Goal: Transaction & Acquisition: Purchase product/service

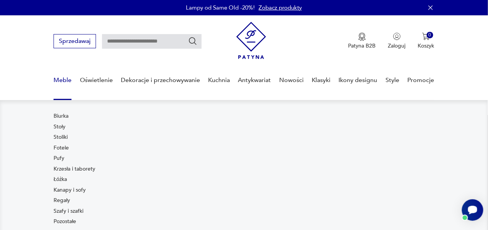
scroll to position [38, 0]
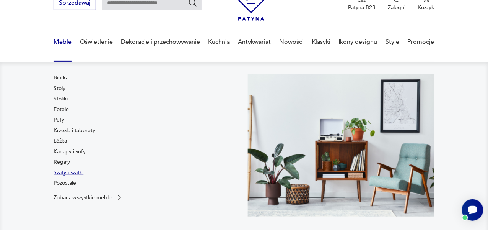
click at [69, 172] on link "Szafy i szafki" at bounding box center [69, 173] width 30 height 8
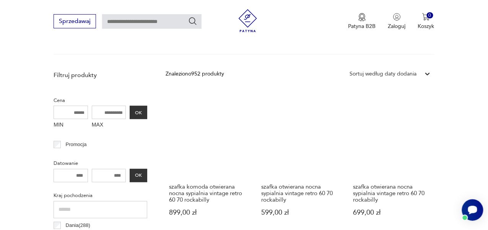
scroll to position [241, 0]
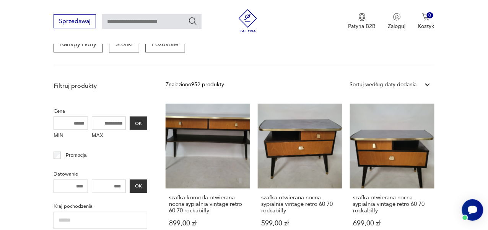
click at [78, 124] on input "MIN" at bounding box center [71, 122] width 34 height 13
type input "****"
click at [114, 120] on input "MAX" at bounding box center [109, 122] width 34 height 13
click at [136, 122] on button "OK" at bounding box center [139, 122] width 18 height 13
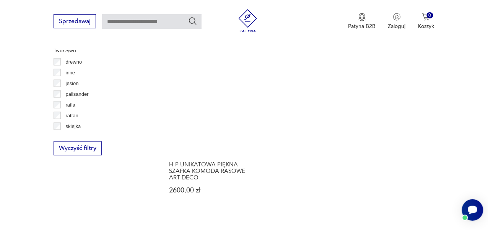
scroll to position [1082, 0]
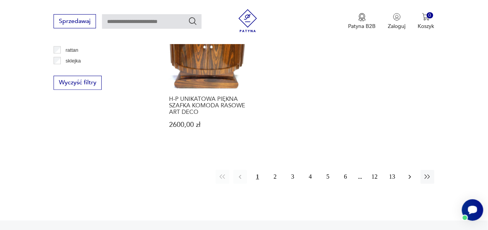
click at [410, 176] on icon "button" at bounding box center [410, 176] width 2 height 4
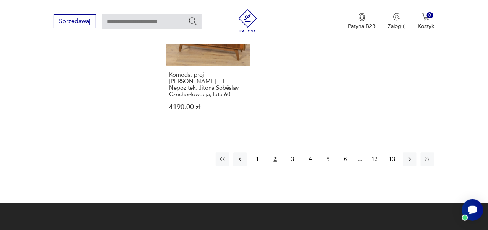
scroll to position [1159, 0]
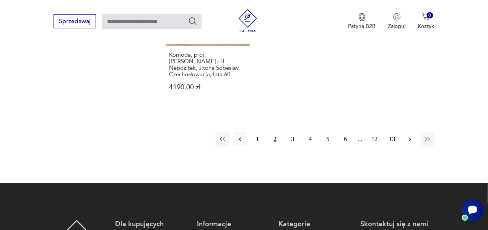
click at [414, 135] on icon "button" at bounding box center [410, 139] width 8 height 8
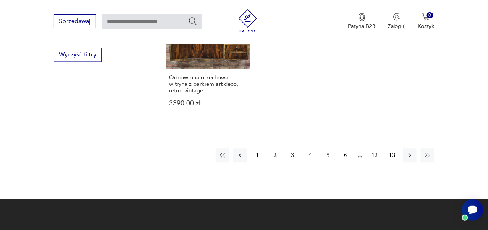
scroll to position [1121, 0]
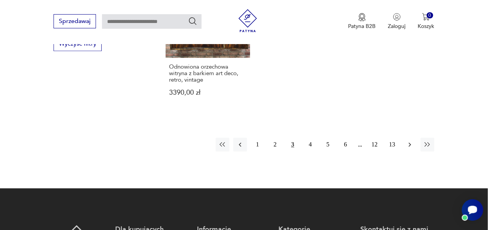
click at [412, 146] on icon "button" at bounding box center [410, 145] width 8 height 8
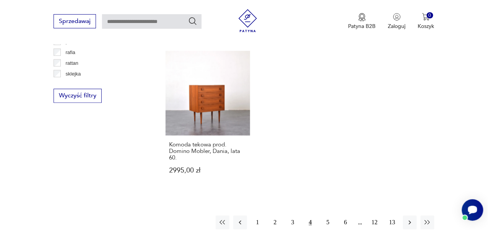
scroll to position [1082, 0]
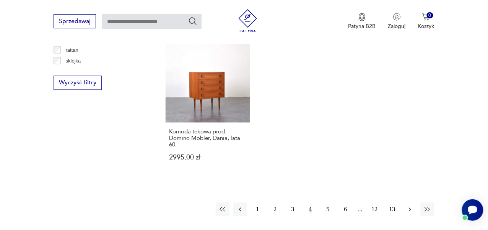
click at [408, 205] on icon "button" at bounding box center [410, 209] width 8 height 8
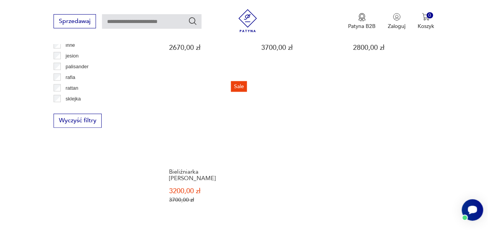
scroll to position [1121, 0]
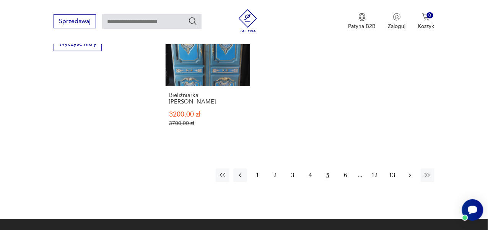
click at [409, 173] on icon "button" at bounding box center [410, 175] width 2 height 4
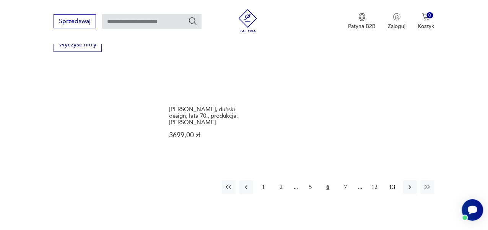
scroll to position [1121, 0]
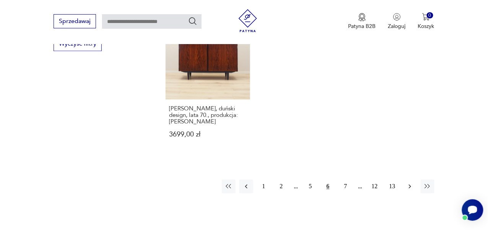
click at [412, 183] on icon "button" at bounding box center [410, 187] width 8 height 8
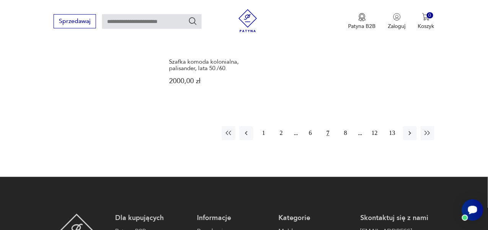
scroll to position [1159, 0]
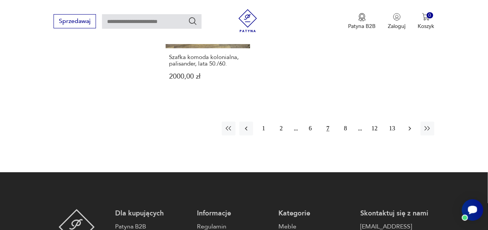
click at [410, 124] on icon "button" at bounding box center [410, 128] width 8 height 8
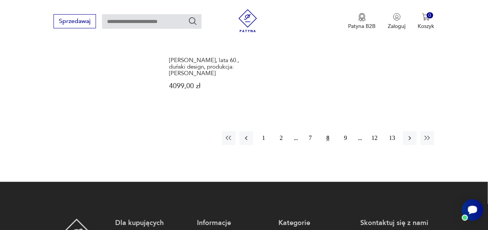
scroll to position [1159, 0]
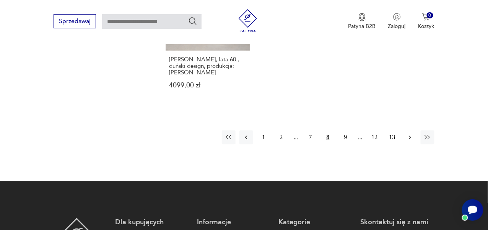
click at [412, 133] on icon "button" at bounding box center [410, 137] width 8 height 8
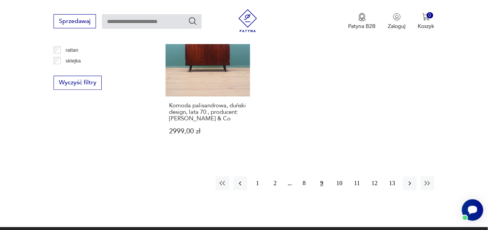
scroll to position [1121, 0]
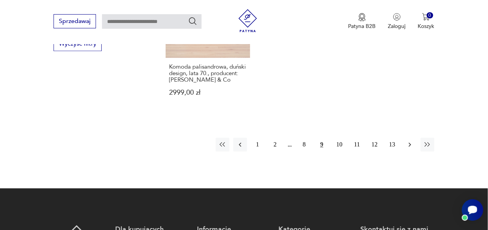
click at [410, 144] on icon "button" at bounding box center [410, 144] width 2 height 4
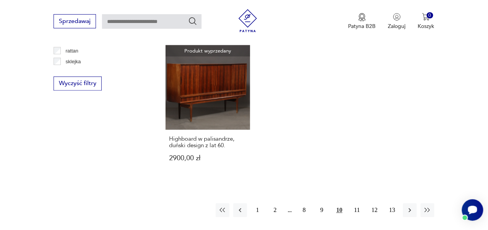
scroll to position [1082, 0]
click at [415, 202] on button "button" at bounding box center [410, 209] width 14 height 14
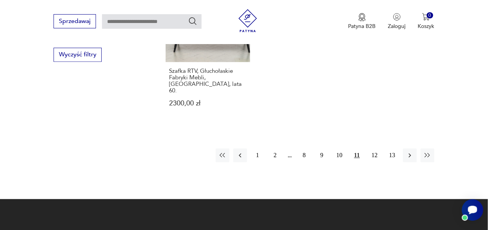
scroll to position [1121, 0]
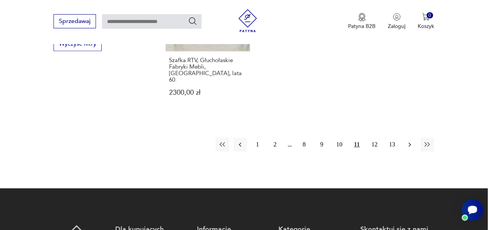
click at [406, 138] on button "button" at bounding box center [410, 145] width 14 height 14
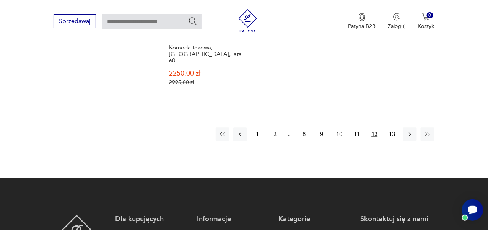
scroll to position [1159, 0]
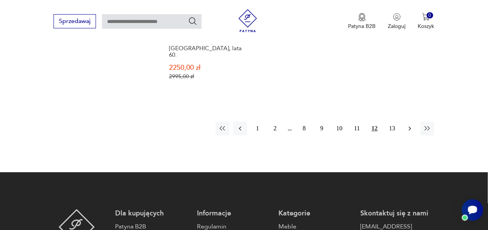
click at [409, 124] on icon "button" at bounding box center [410, 128] width 8 height 8
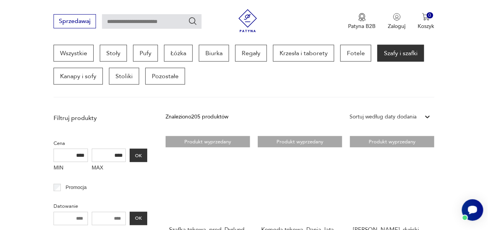
scroll to position [279, 0]
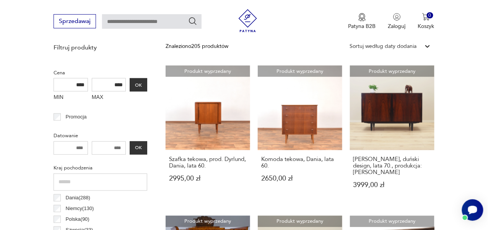
drag, startPoint x: 123, startPoint y: 85, endPoint x: 110, endPoint y: 85, distance: 13.4
click at [110, 85] on input "****" at bounding box center [109, 84] width 34 height 13
type input "****"
click at [142, 88] on button "OK" at bounding box center [139, 84] width 18 height 13
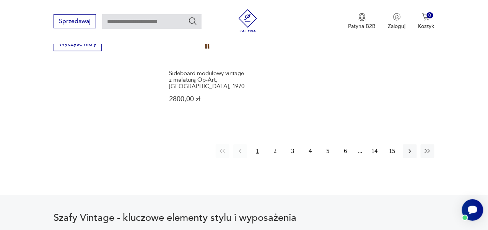
scroll to position [1082, 0]
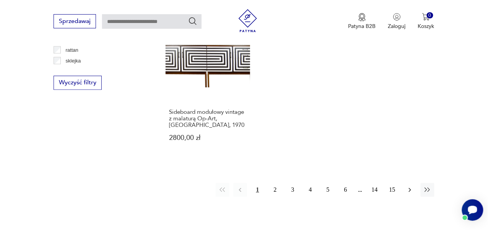
click at [409, 186] on icon "button" at bounding box center [410, 190] width 8 height 8
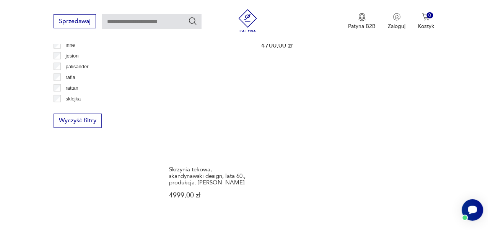
scroll to position [1121, 0]
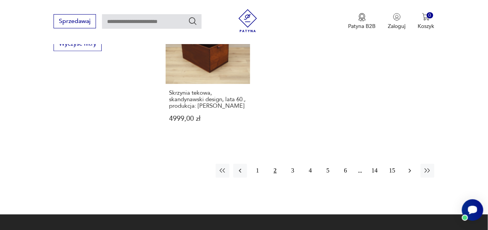
click at [411, 167] on icon "button" at bounding box center [410, 171] width 8 height 8
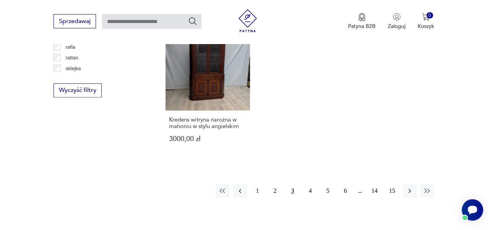
scroll to position [1082, 0]
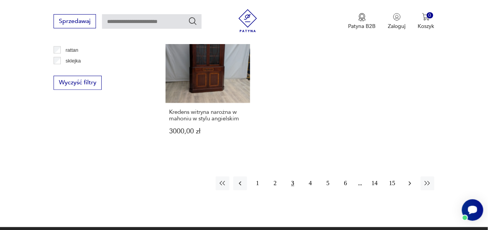
click at [406, 186] on icon "button" at bounding box center [410, 183] width 8 height 8
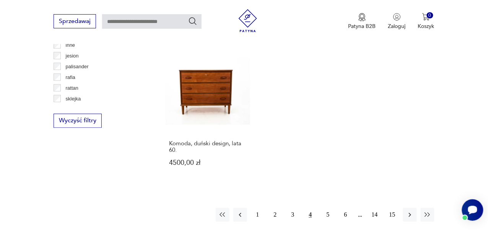
scroll to position [1121, 0]
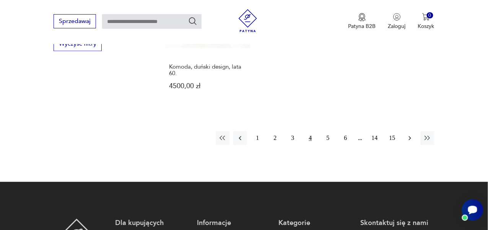
click at [412, 142] on button "button" at bounding box center [410, 138] width 14 height 14
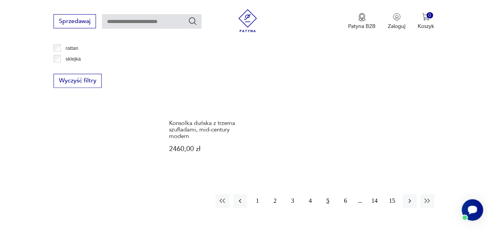
scroll to position [1121, 0]
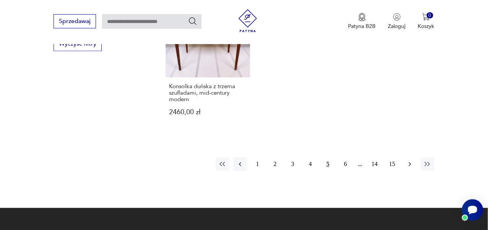
click at [409, 160] on icon "button" at bounding box center [410, 164] width 8 height 8
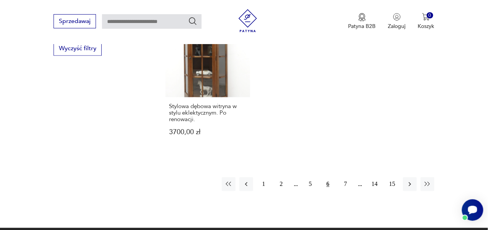
scroll to position [1159, 0]
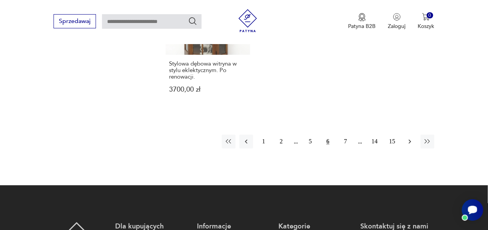
click at [410, 134] on button "button" at bounding box center [410, 141] width 14 height 14
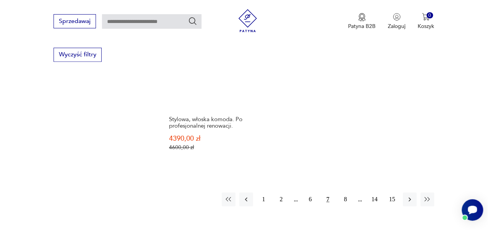
scroll to position [1121, 0]
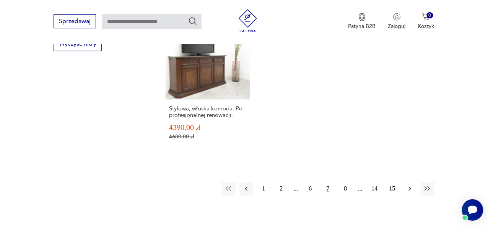
click at [409, 185] on icon "button" at bounding box center [410, 189] width 8 height 8
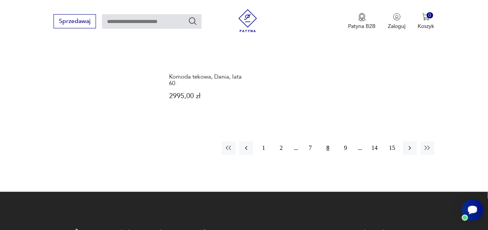
scroll to position [1197, 0]
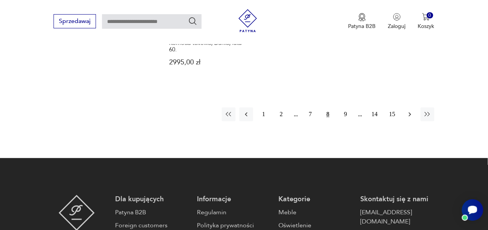
click at [409, 110] on icon "button" at bounding box center [410, 114] width 8 height 8
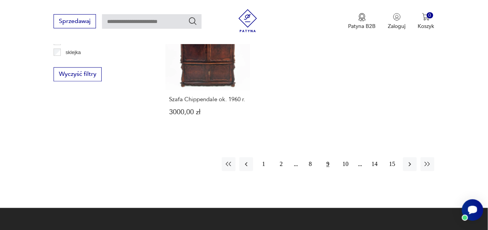
scroll to position [1121, 0]
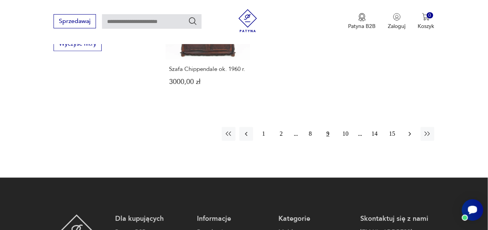
click at [409, 130] on icon "button" at bounding box center [410, 134] width 8 height 8
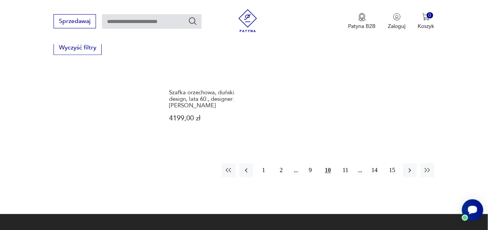
scroll to position [1159, 0]
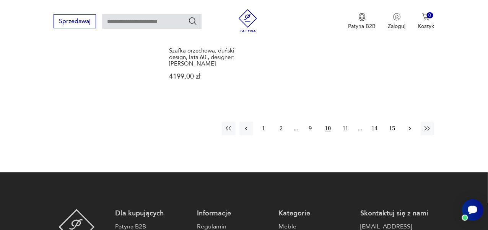
click at [407, 124] on icon "button" at bounding box center [410, 128] width 8 height 8
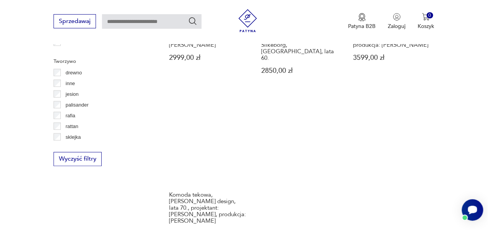
scroll to position [1121, 0]
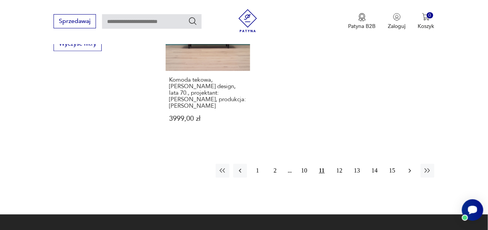
click at [409, 167] on icon "button" at bounding box center [410, 171] width 8 height 8
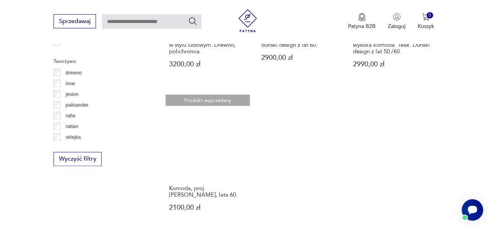
scroll to position [1082, 0]
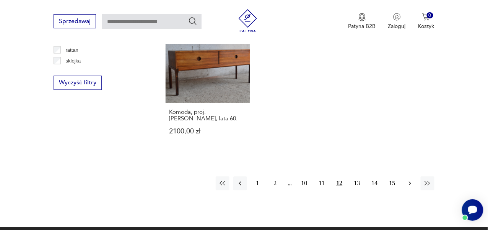
click at [407, 179] on icon "button" at bounding box center [410, 183] width 8 height 8
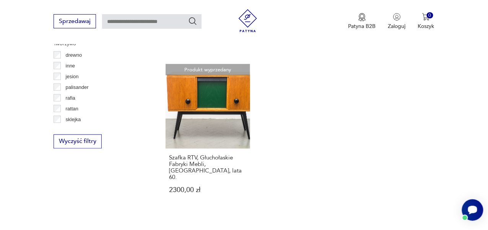
scroll to position [1082, 0]
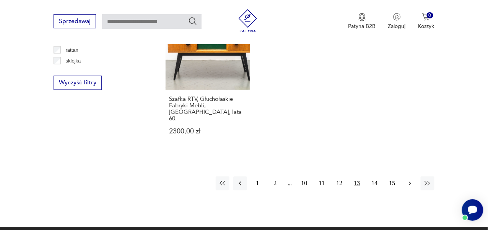
click at [414, 179] on icon "button" at bounding box center [410, 183] width 8 height 8
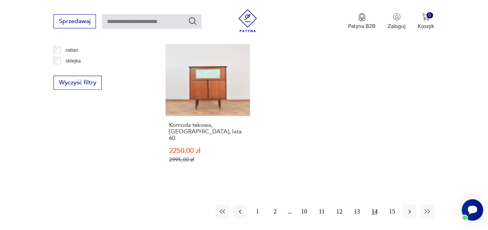
scroll to position [1121, 0]
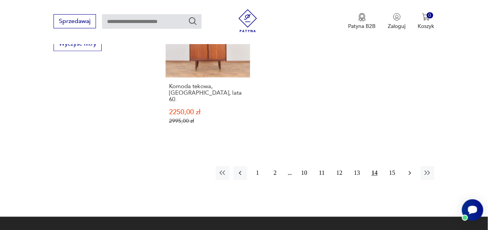
click at [412, 169] on icon "button" at bounding box center [410, 173] width 8 height 8
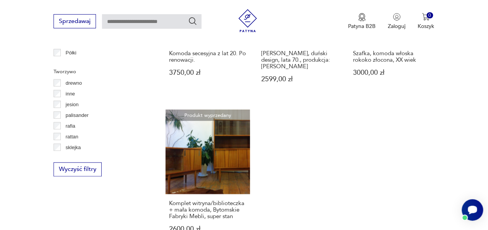
scroll to position [1006, 0]
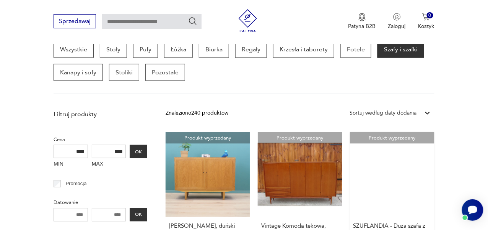
scroll to position [202, 0]
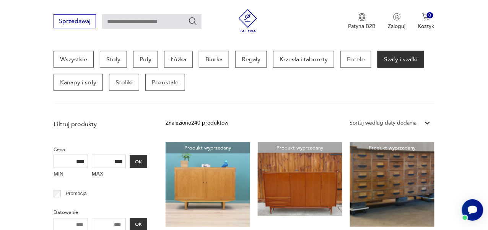
click at [74, 159] on input "****" at bounding box center [71, 161] width 34 height 13
drag, startPoint x: 76, startPoint y: 161, endPoint x: 80, endPoint y: 160, distance: 4.1
click at [76, 161] on input "****" at bounding box center [71, 161] width 34 height 13
type input "****"
click at [112, 160] on input "****" at bounding box center [109, 161] width 34 height 13
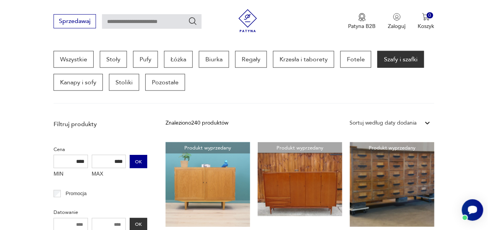
type input "****"
click at [138, 158] on button "OK" at bounding box center [139, 161] width 18 height 13
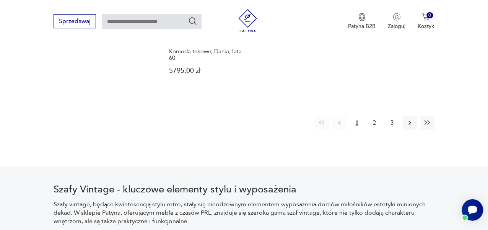
scroll to position [1159, 0]
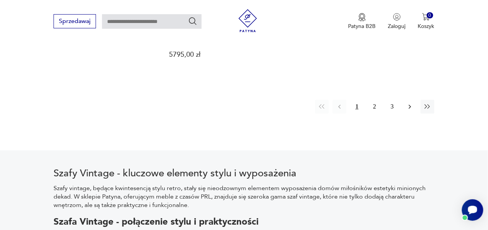
click at [410, 103] on icon "button" at bounding box center [410, 107] width 8 height 8
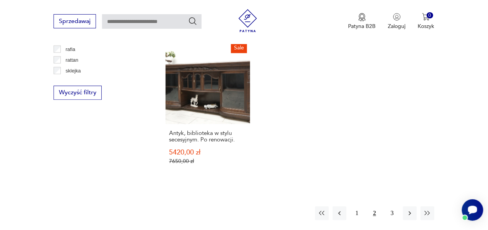
scroll to position [1082, 0]
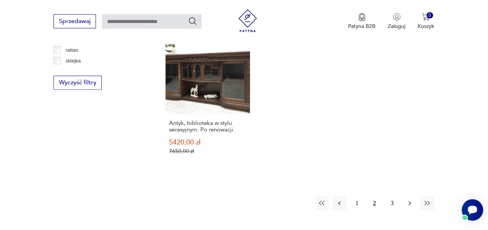
click at [408, 199] on icon "button" at bounding box center [410, 203] width 8 height 8
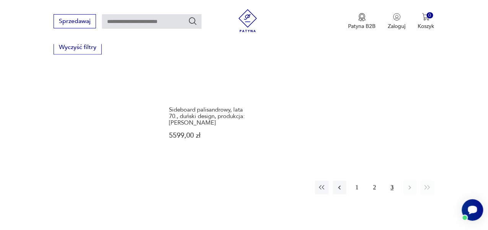
scroll to position [1121, 0]
